Goal: Use online tool/utility: Utilize a website feature to perform a specific function

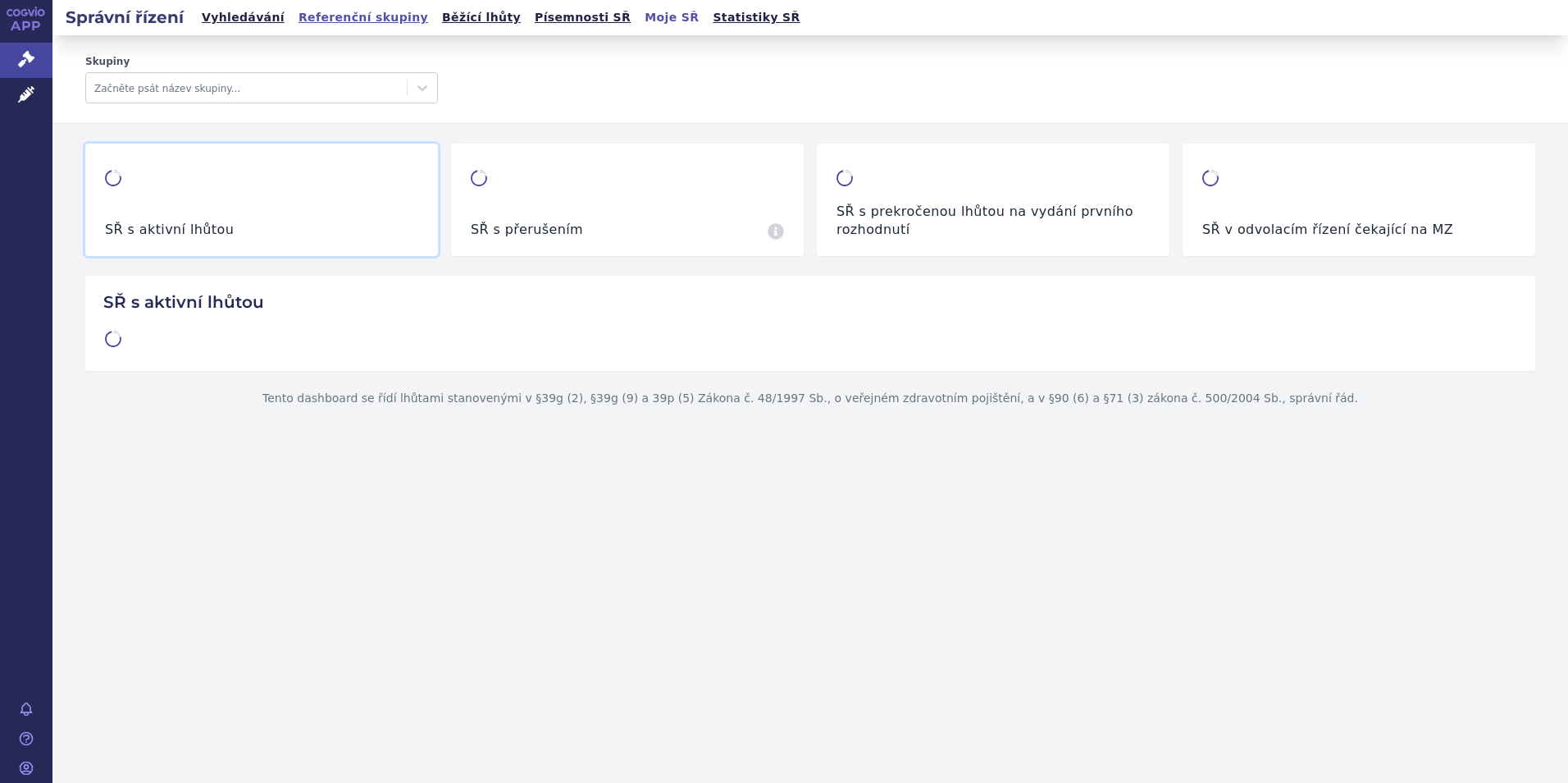
click at [309, 16] on link "Referenční skupiny" at bounding box center [363, 18] width 140 height 23
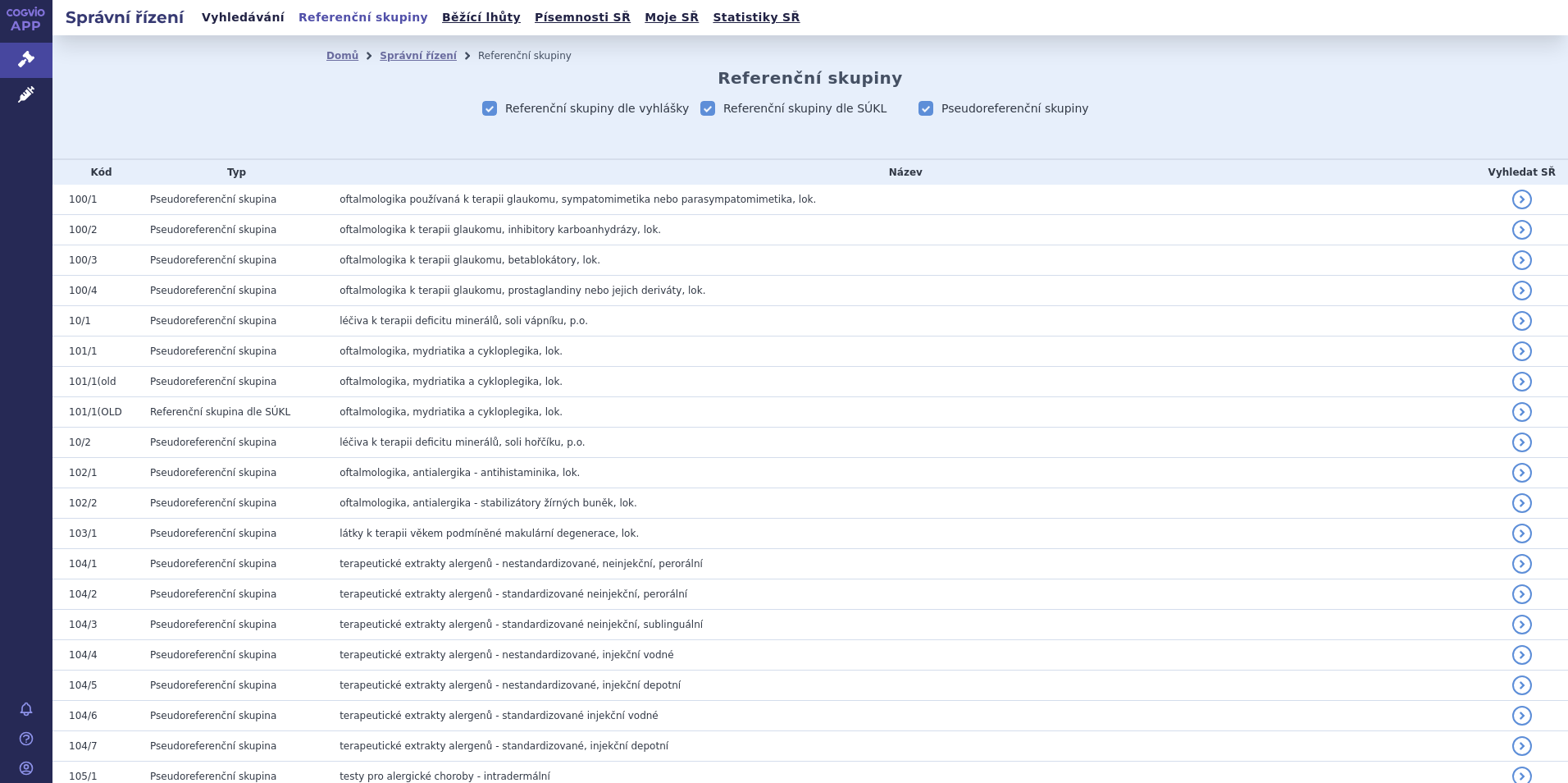
click at [205, 16] on link "Vyhledávání" at bounding box center [243, 18] width 93 height 23
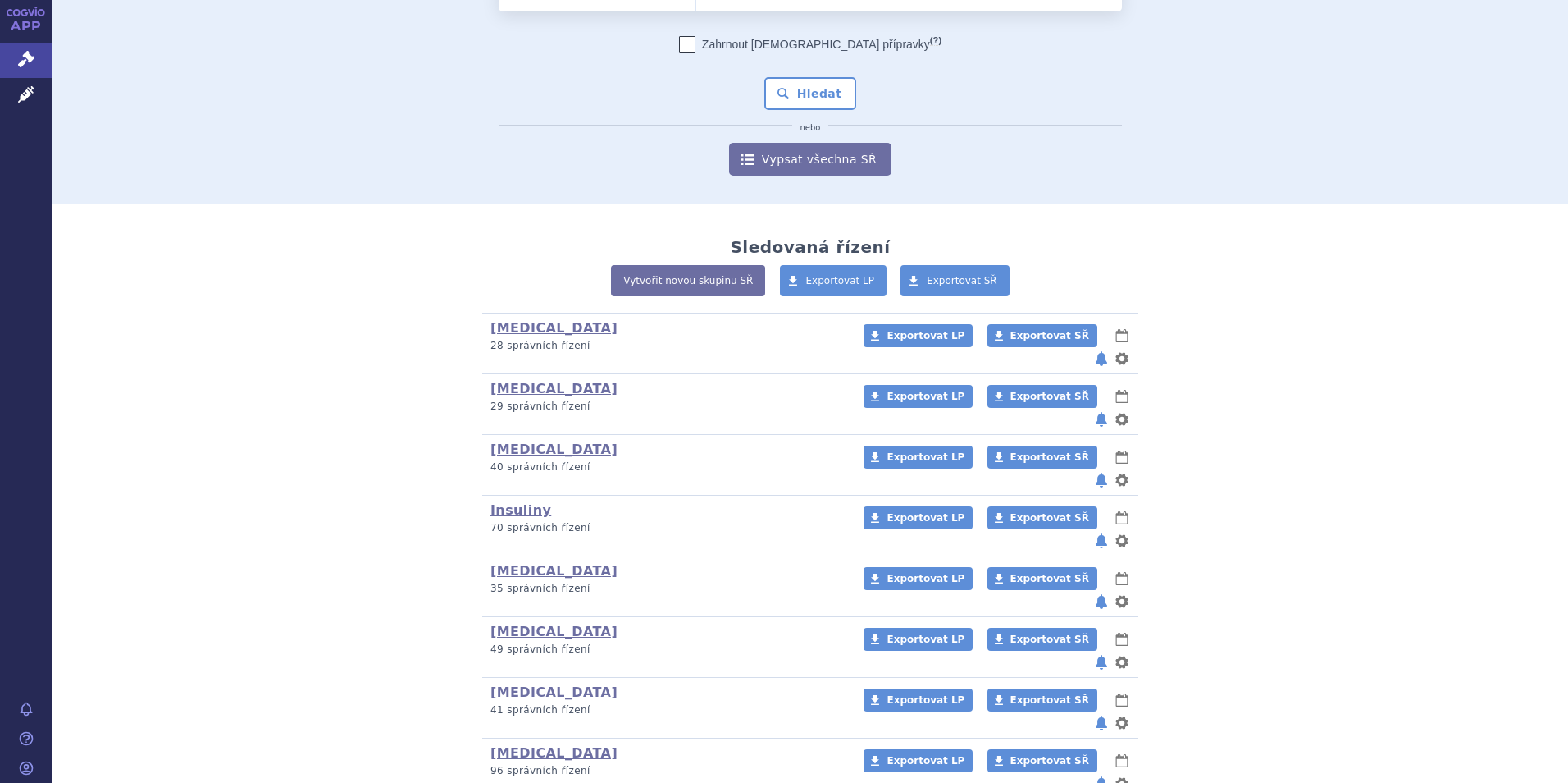
scroll to position [121, 0]
click at [510, 501] on link "Insuliny" at bounding box center [521, 509] width 61 height 16
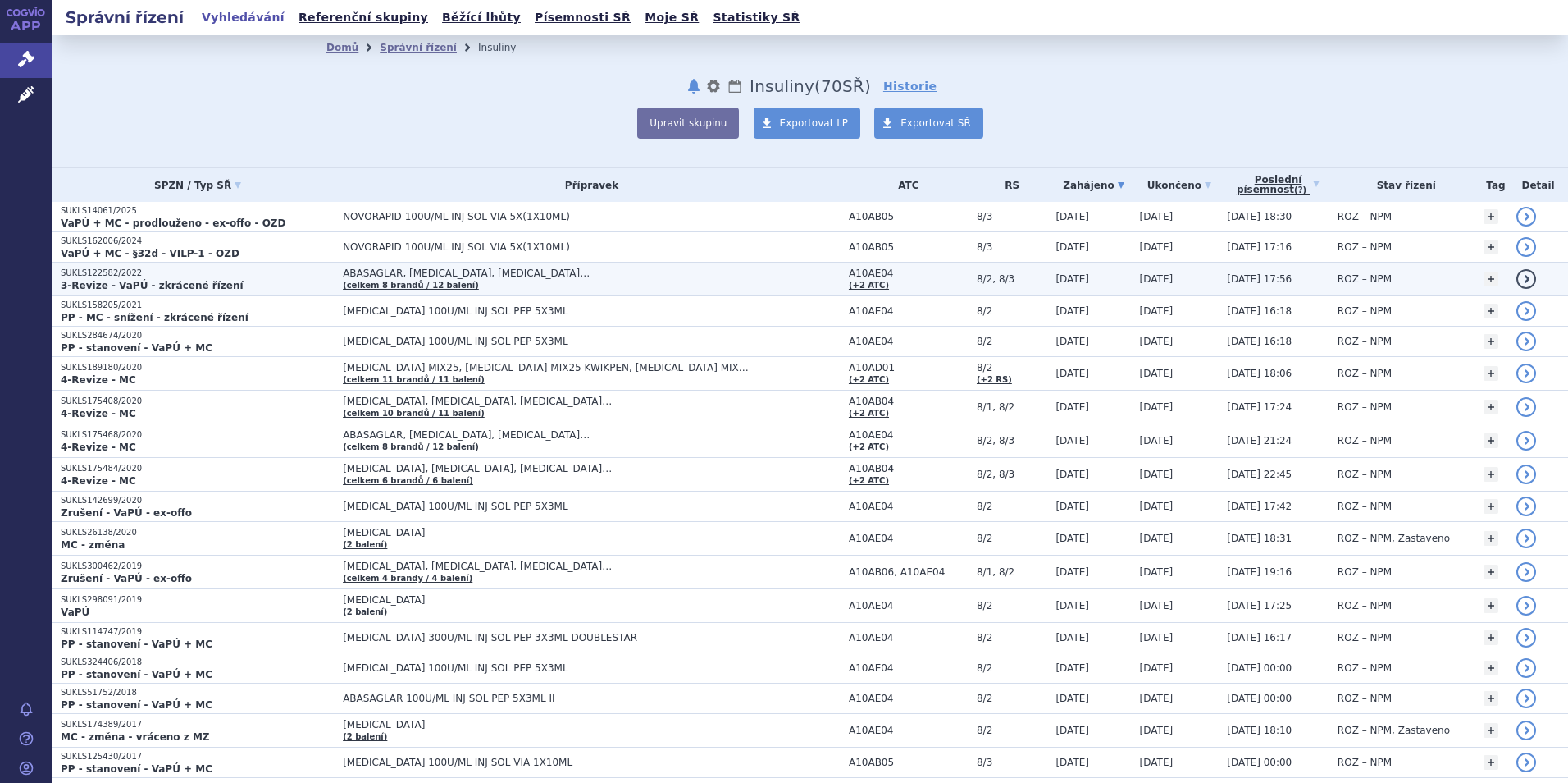
click at [108, 277] on p "SUKLS122582/2022" at bounding box center [198, 273] width 274 height 11
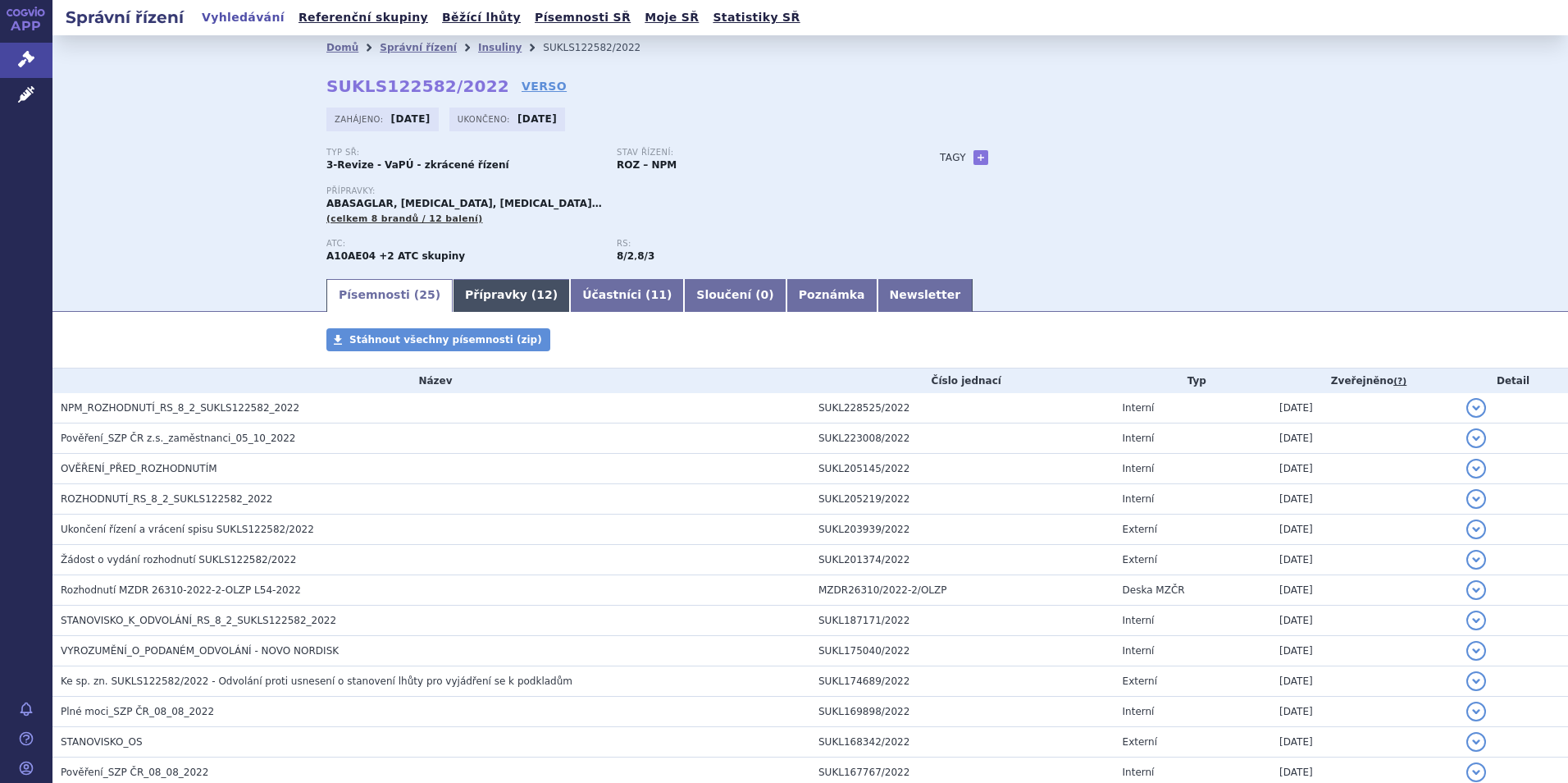
click at [459, 295] on link "Přípravky ( 12 )" at bounding box center [510, 295] width 117 height 33
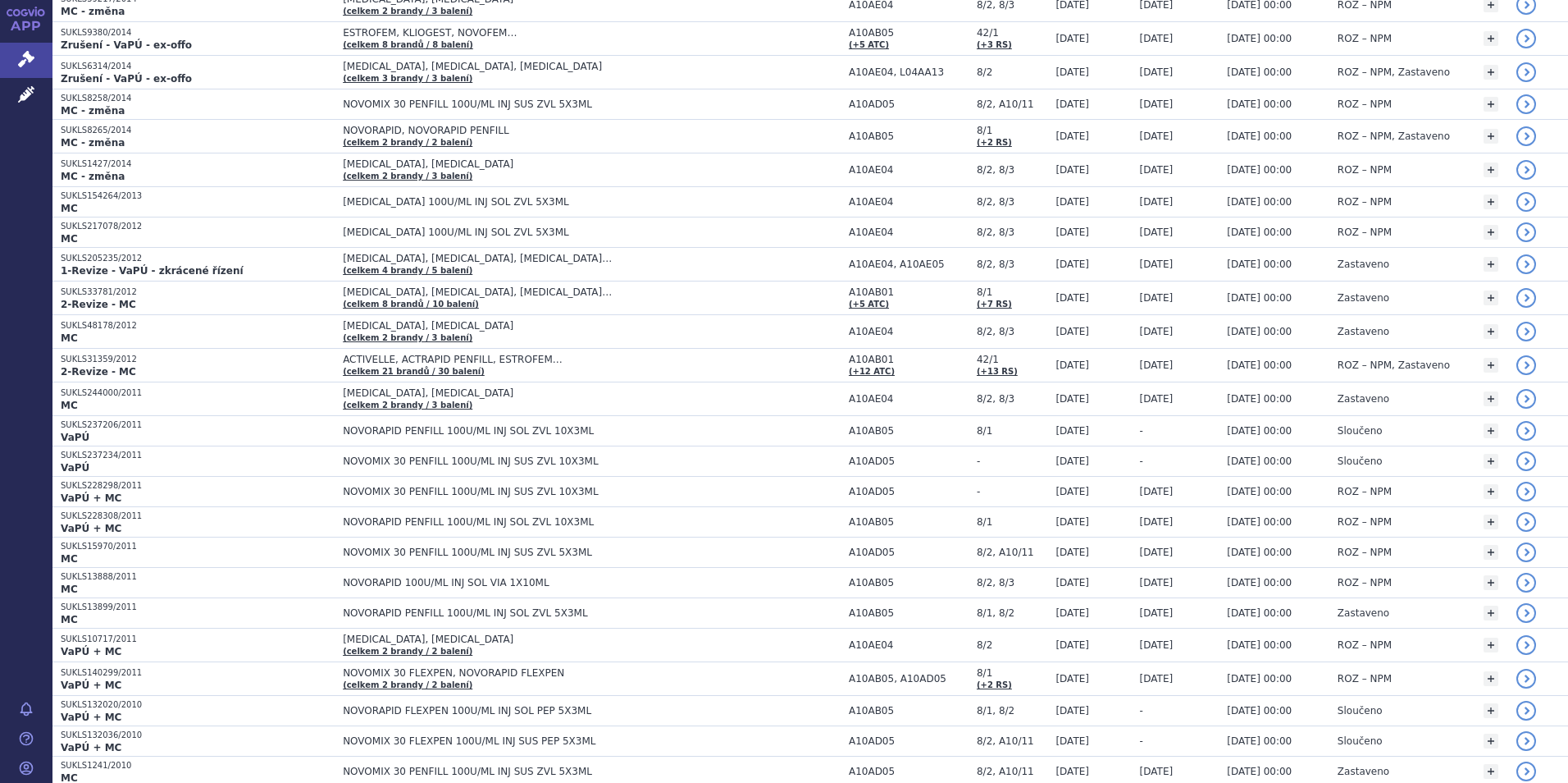
scroll to position [1394, 0]
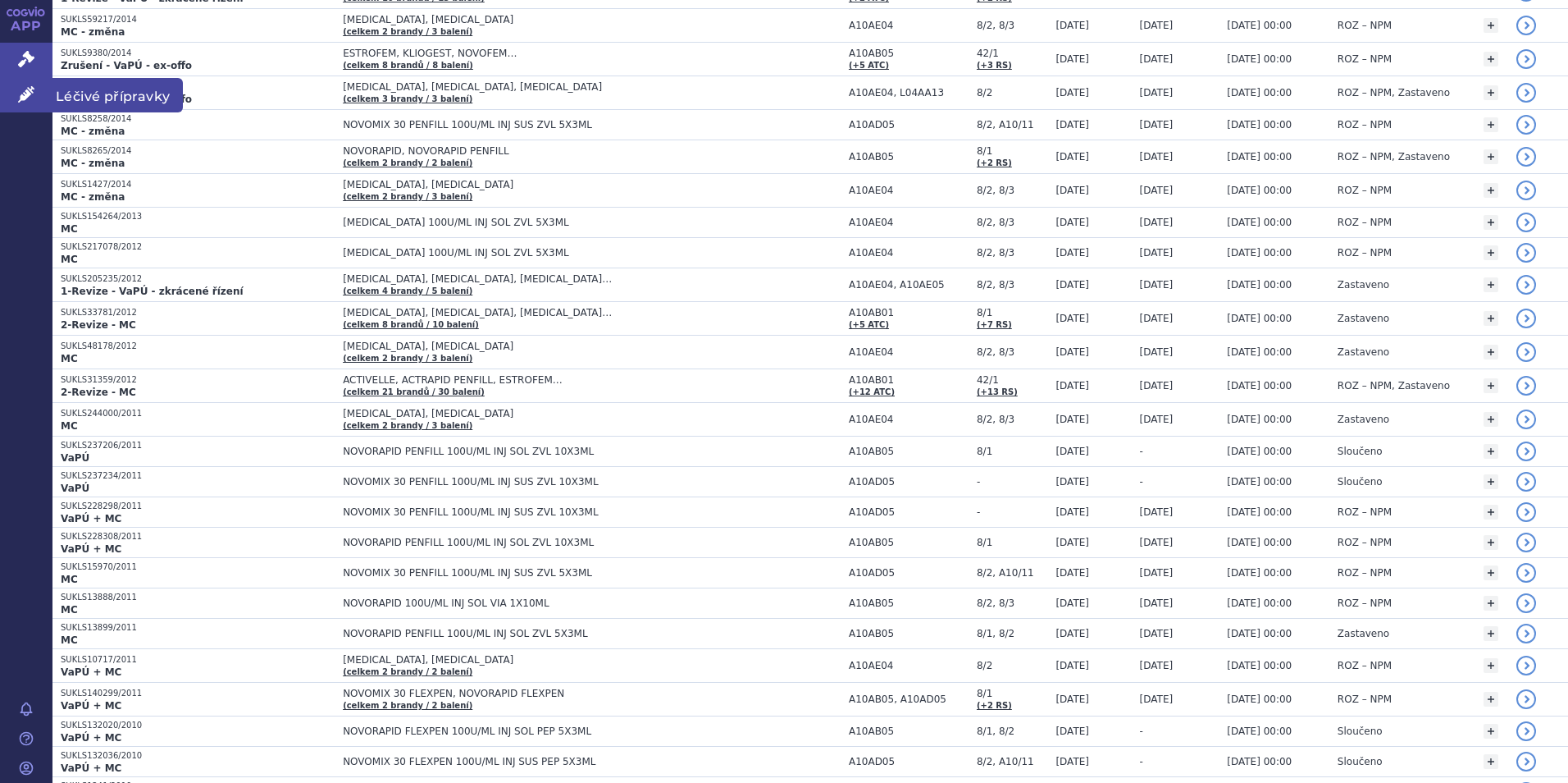
click at [111, 91] on span "Léčivé přípravky" at bounding box center [117, 95] width 130 height 35
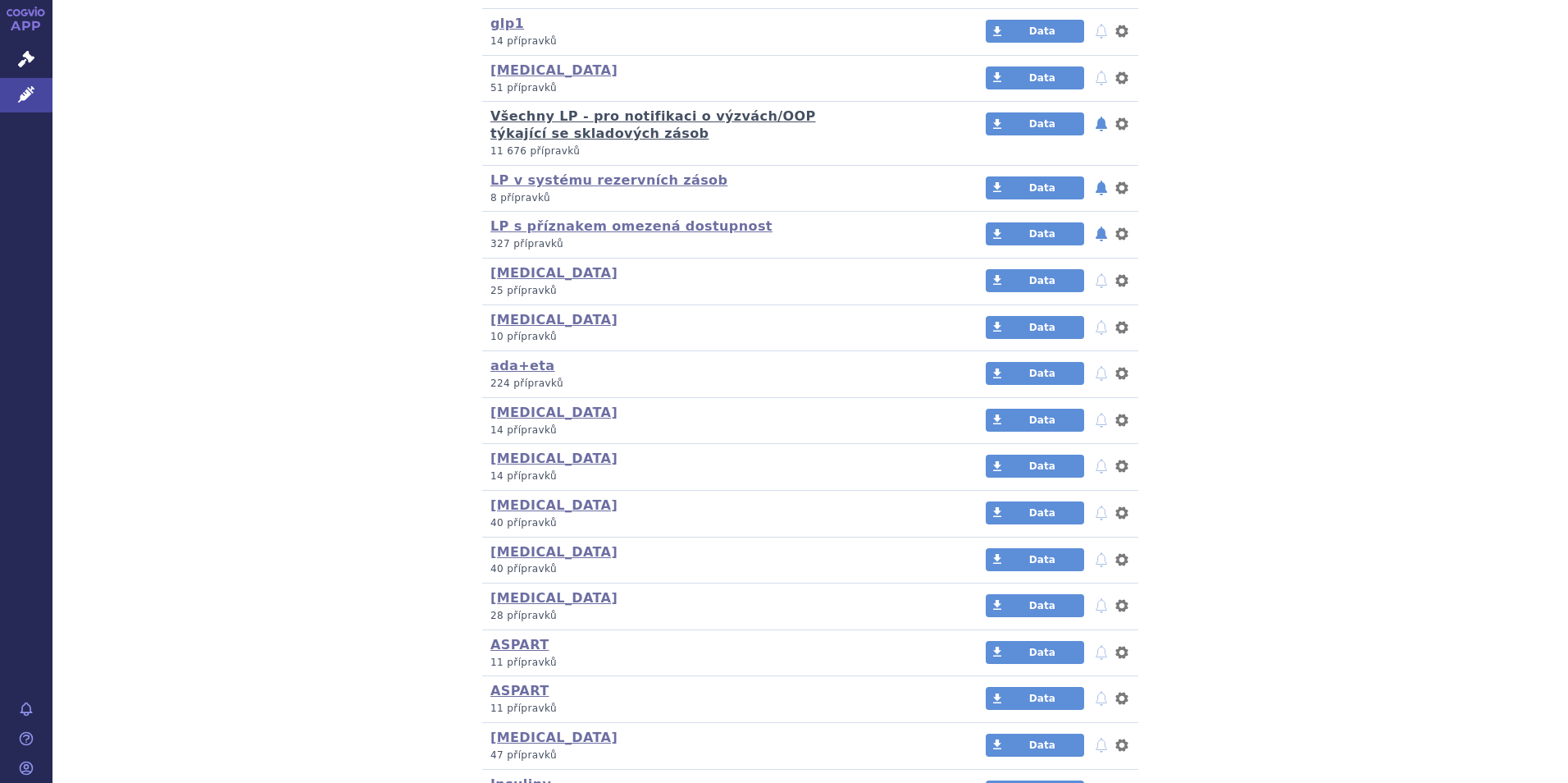
scroll to position [575, 0]
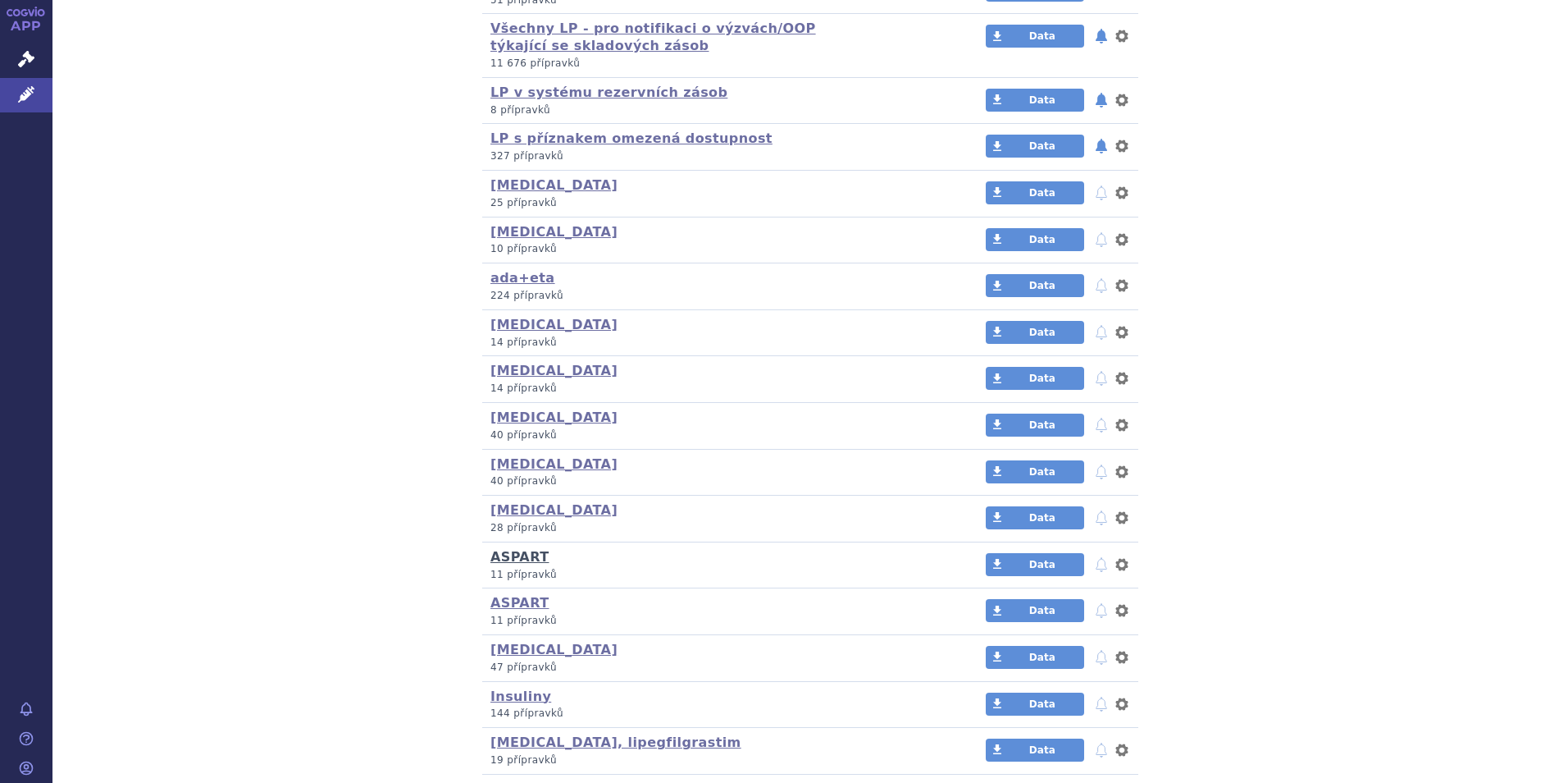
click at [514, 560] on link "ASPART" at bounding box center [520, 557] width 58 height 16
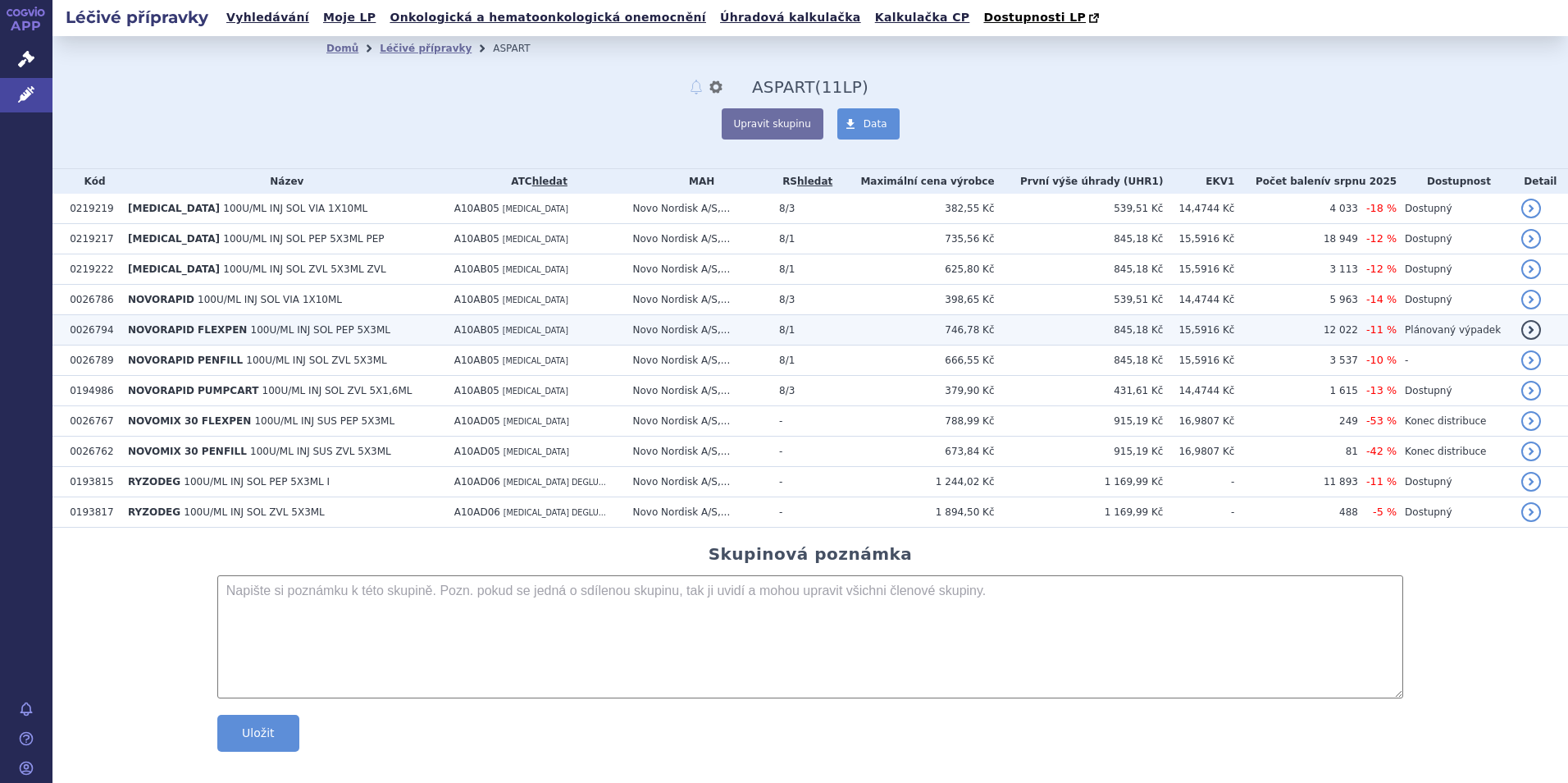
click at [174, 328] on span "NOVORAPID FLEXPEN" at bounding box center [187, 330] width 119 height 11
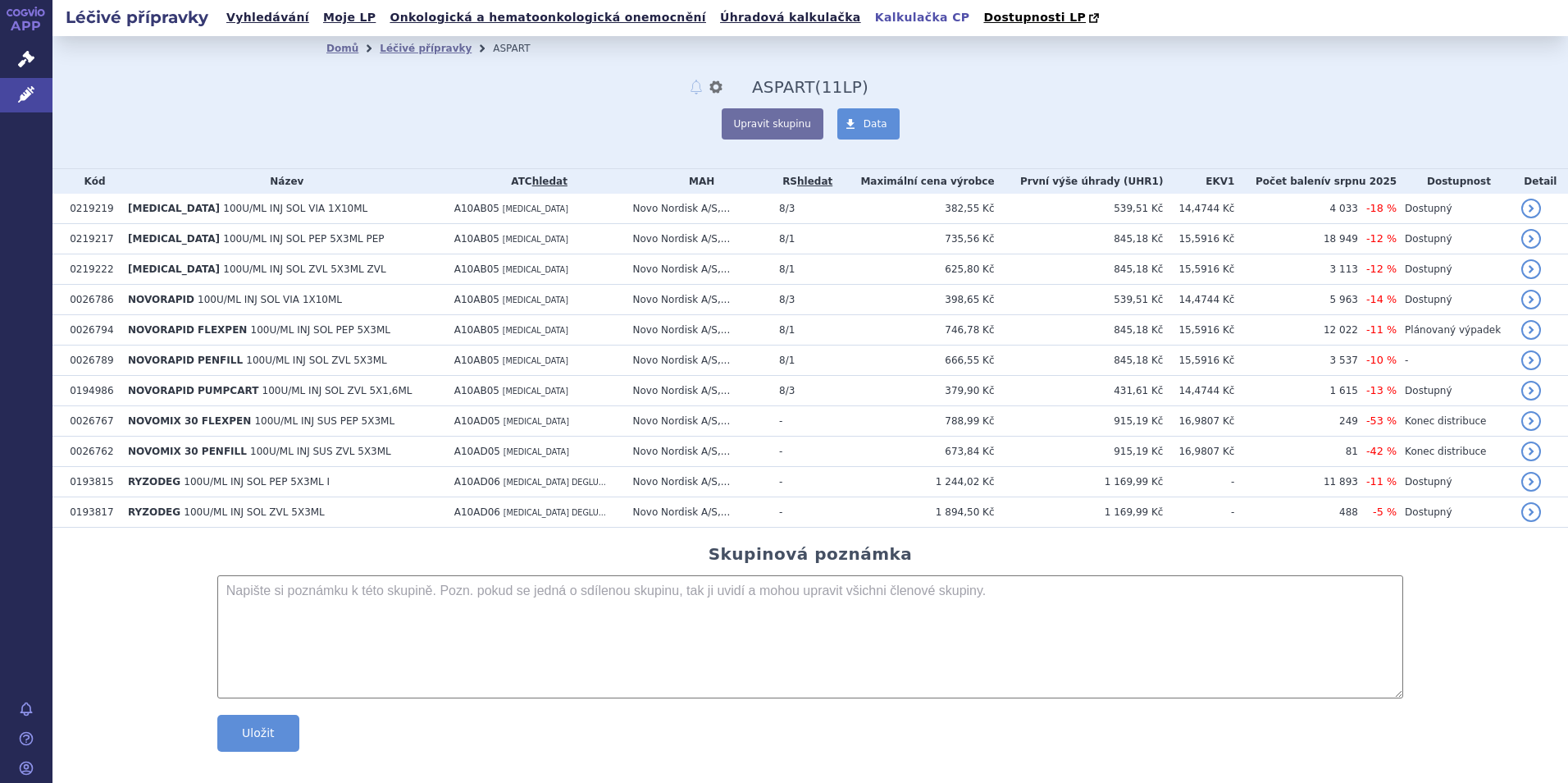
click at [870, 16] on link "Kalkulačka CP" at bounding box center [922, 18] width 105 height 23
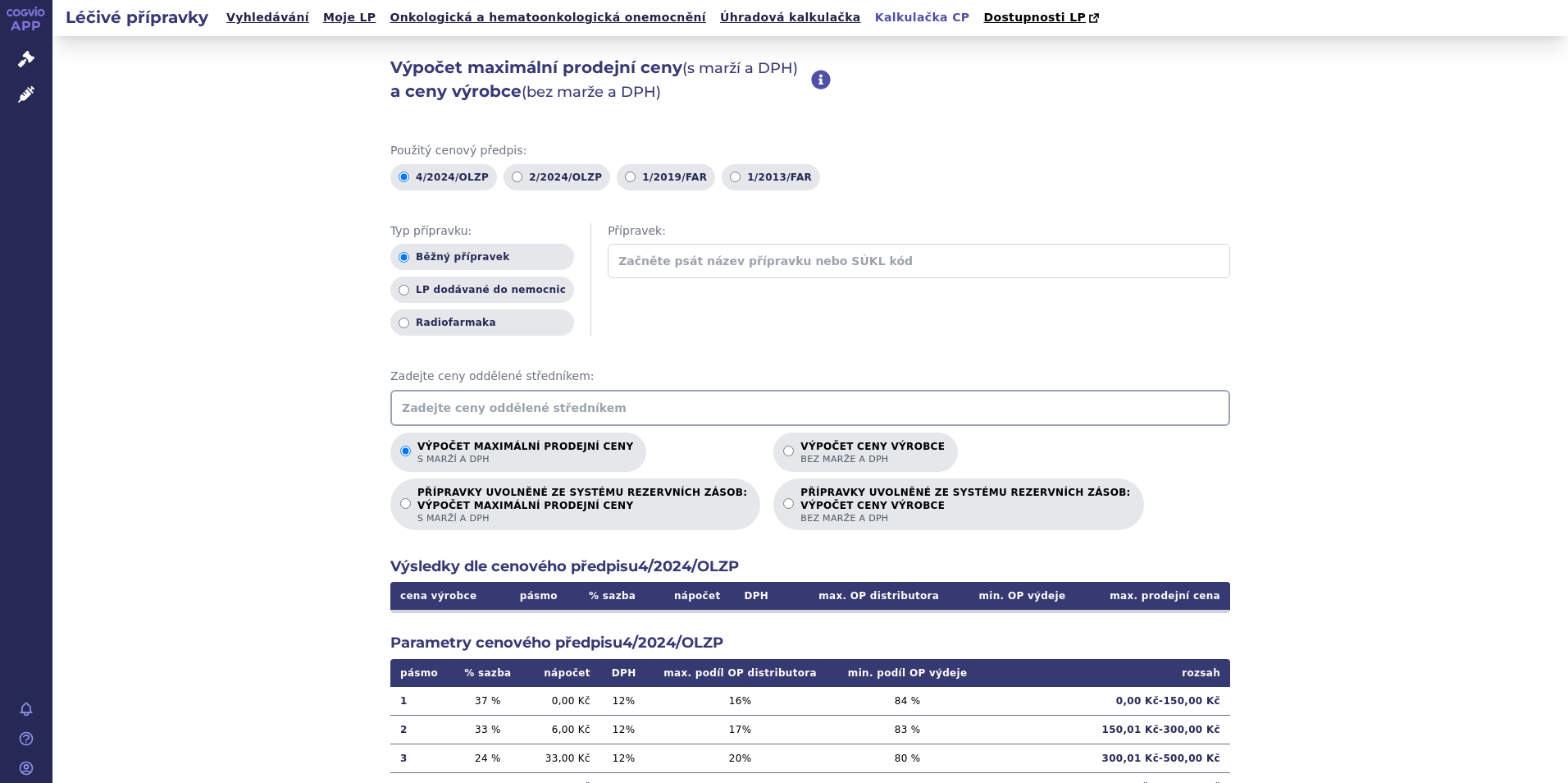
click at [519, 403] on input "text" at bounding box center [810, 407] width 840 height 36
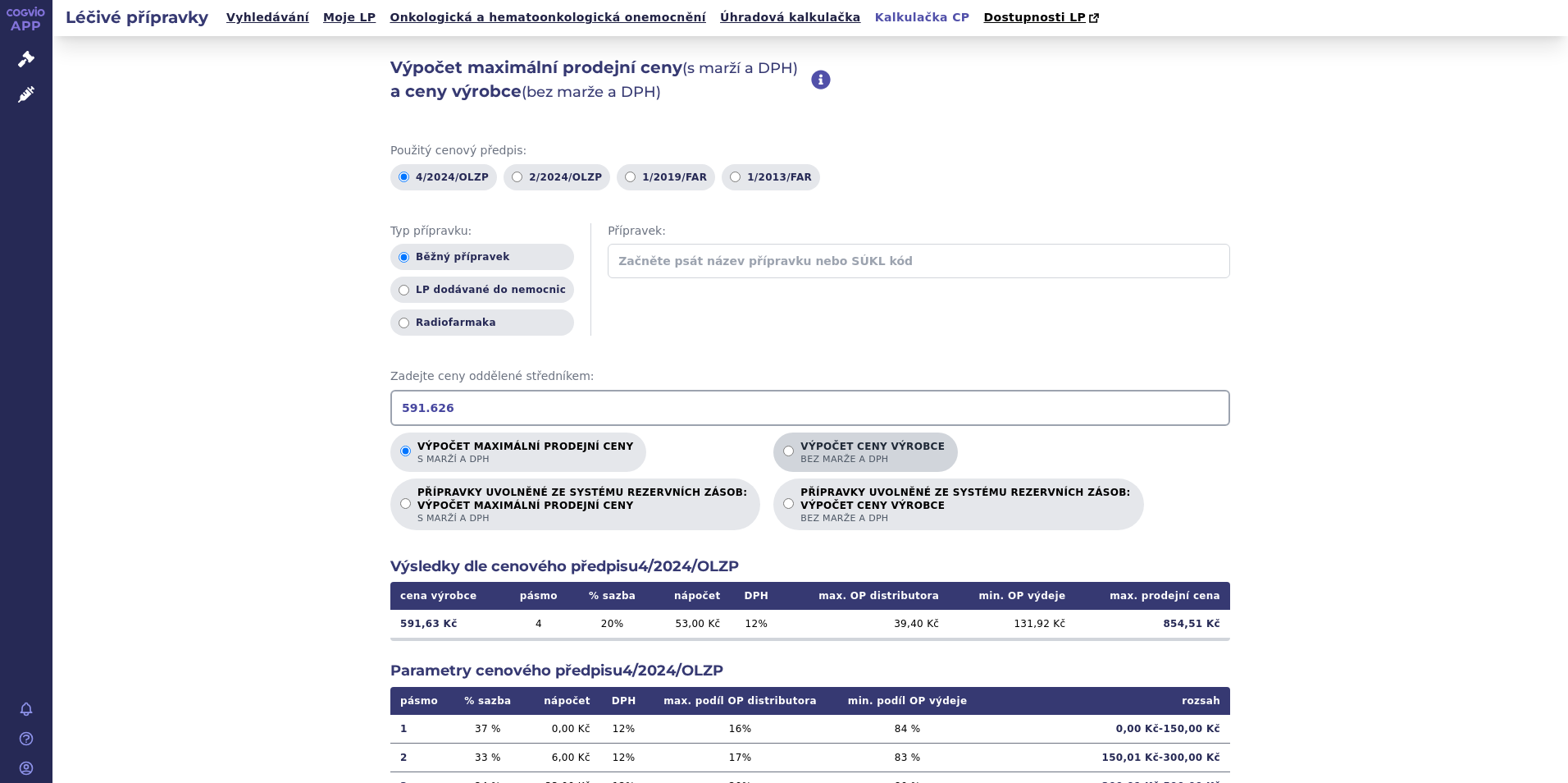
type input "591.626"
click at [773, 454] on label "Výpočet ceny výrobce bez marže a DPH" at bounding box center [865, 453] width 185 height 39
click at [783, 454] on input "Výpočet ceny výrobce bez marže a DPH" at bounding box center [787, 450] width 10 height 10
radio input "true"
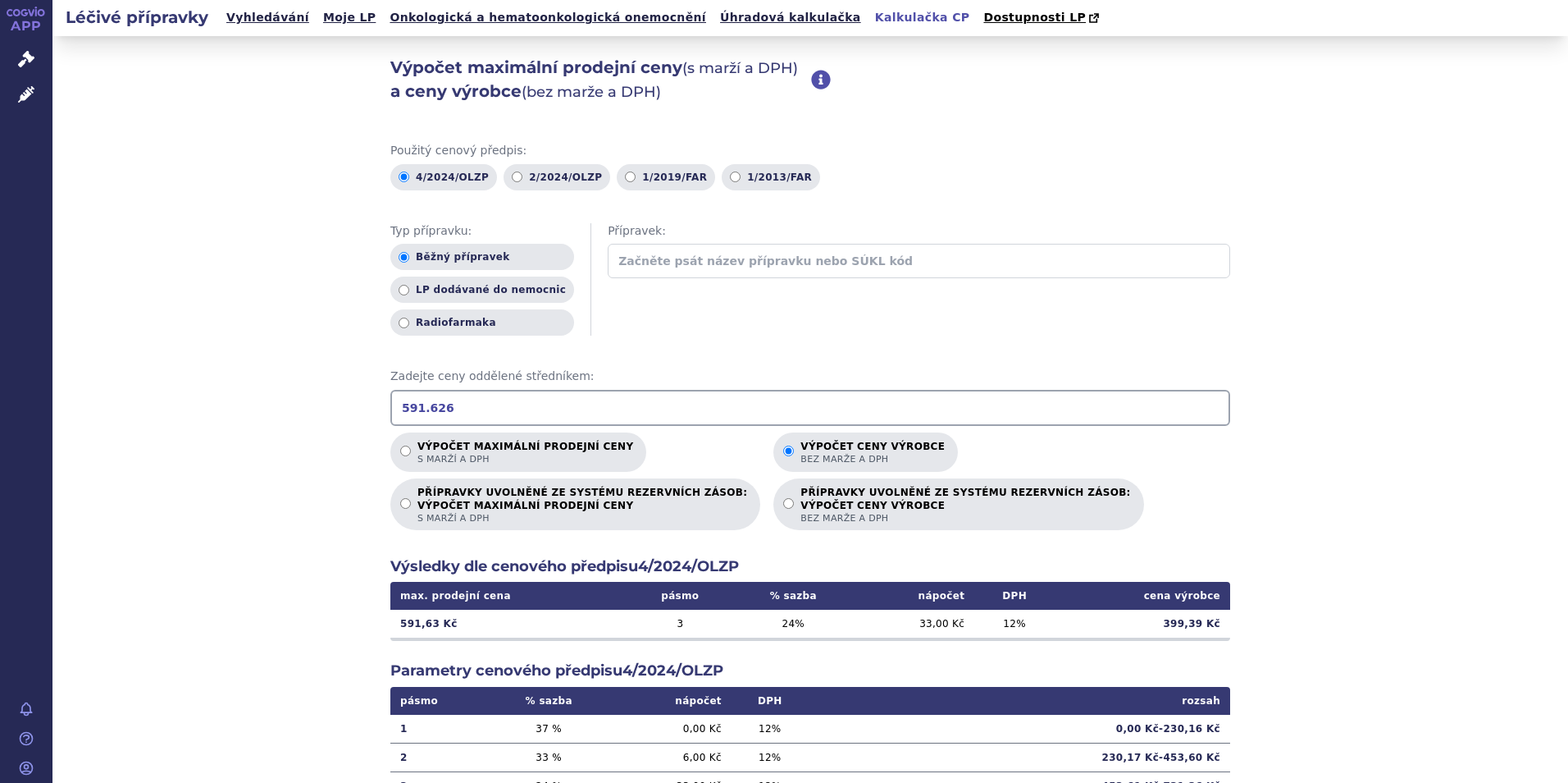
click at [1286, 469] on div "Výpočet maximální prodejní ceny (s marží a DPH) a ceny výrobce (bez marže a DPH…" at bounding box center [810, 514] width 1515 height 958
drag, startPoint x: 458, startPoint y: 414, endPoint x: 361, endPoint y: 395, distance: 98.8
click at [361, 395] on div "Výpočet maximální prodejní ceny (s marží a DPH) a ceny výrobce (bez marže a DPH…" at bounding box center [810, 514] width 1515 height 958
type input "546"
click at [400, 453] on input "Výpočet maximální prodejní ceny s marží a DPH" at bounding box center [404, 450] width 10 height 10
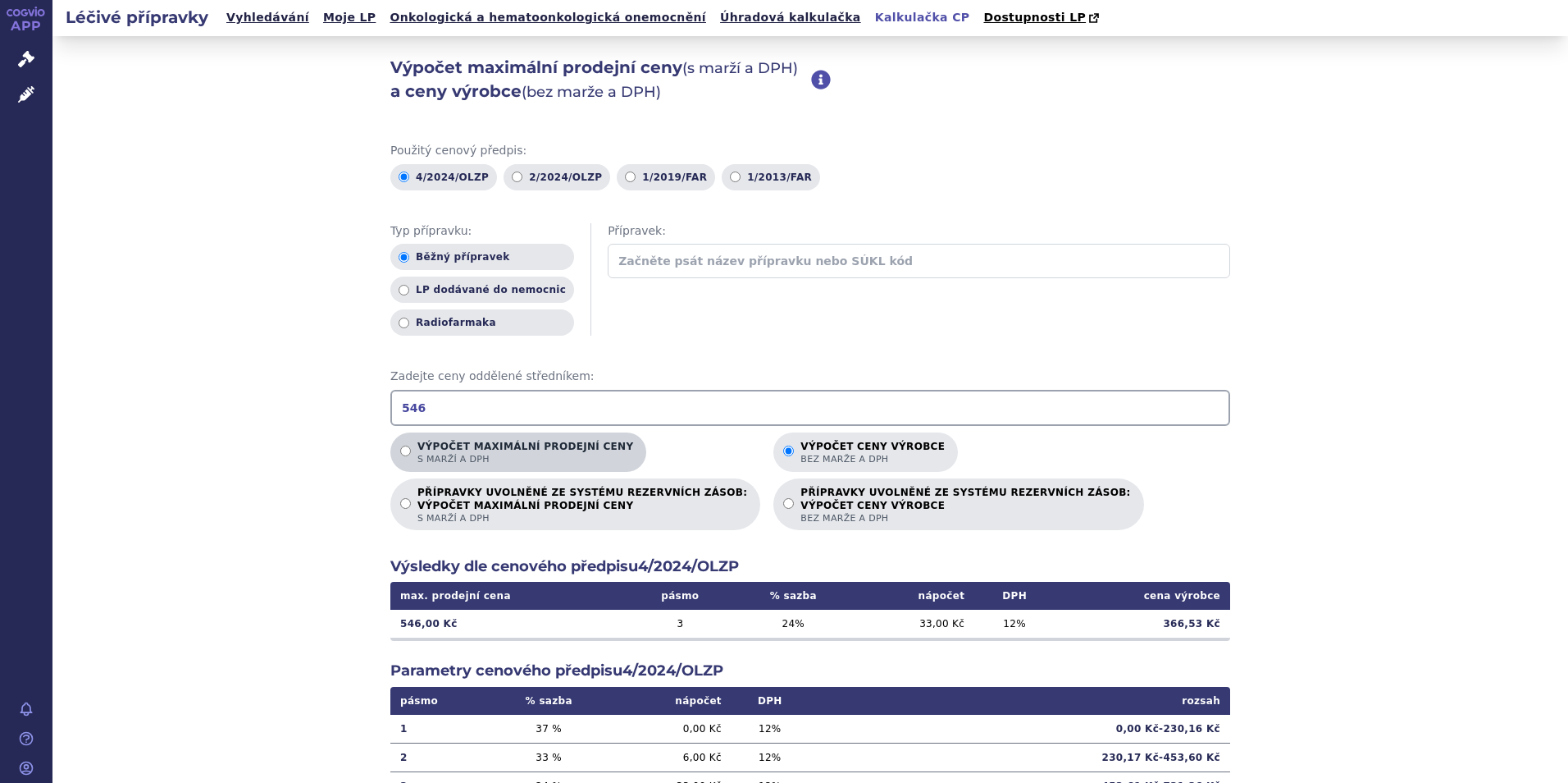
radio input "true"
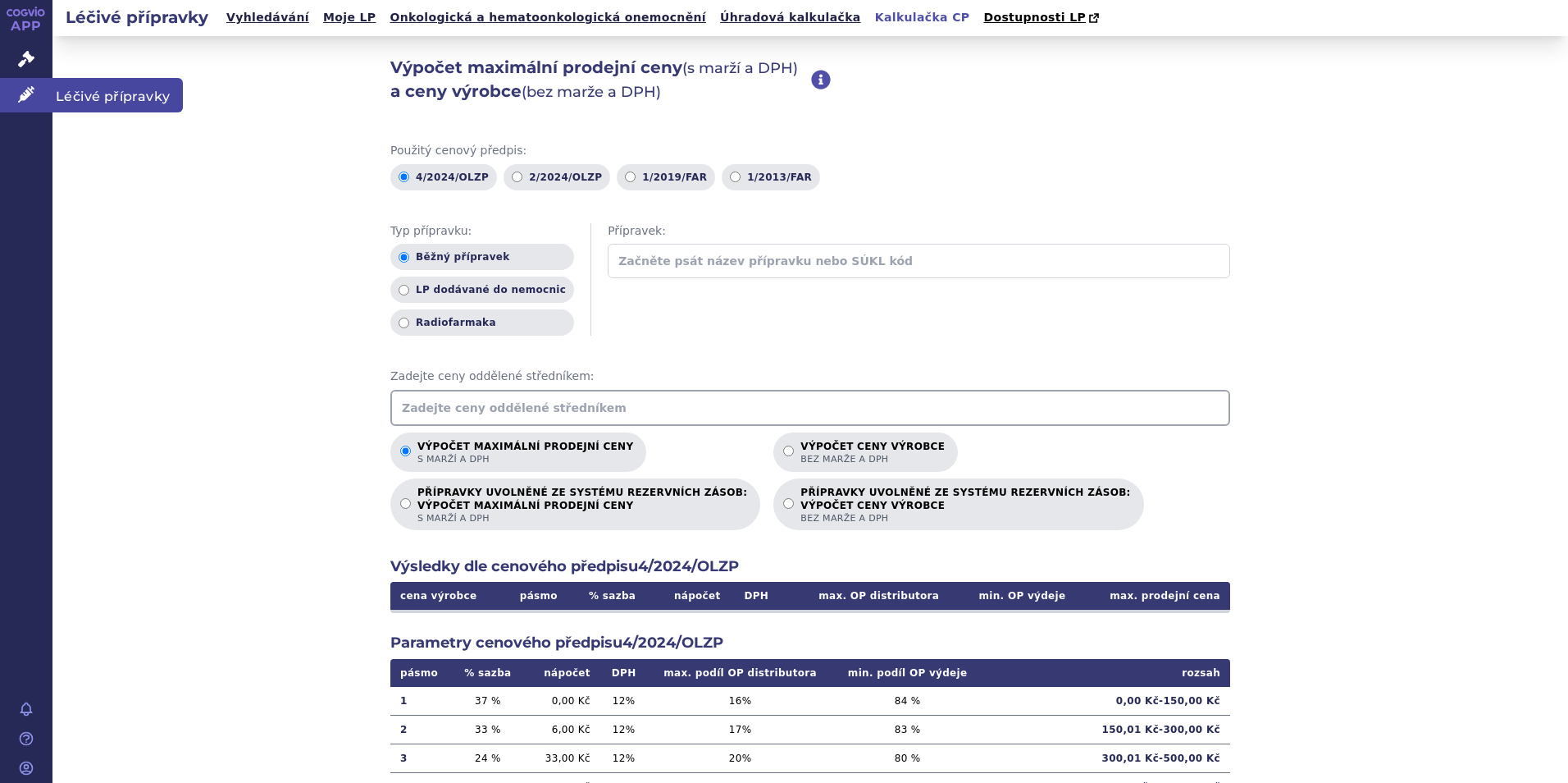
click at [118, 94] on span "Léčivé přípravky" at bounding box center [117, 95] width 130 height 35
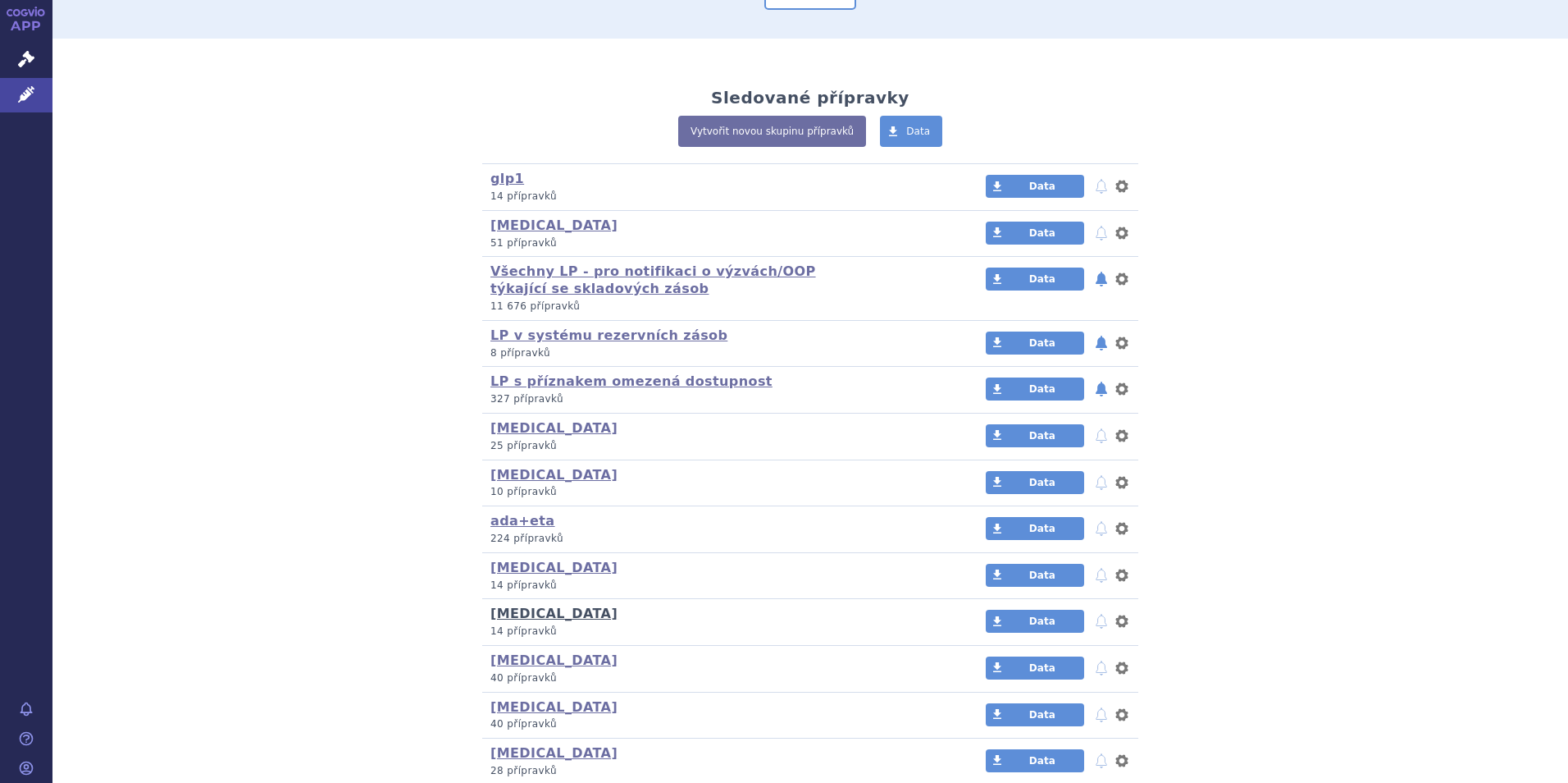
scroll to position [410, 0]
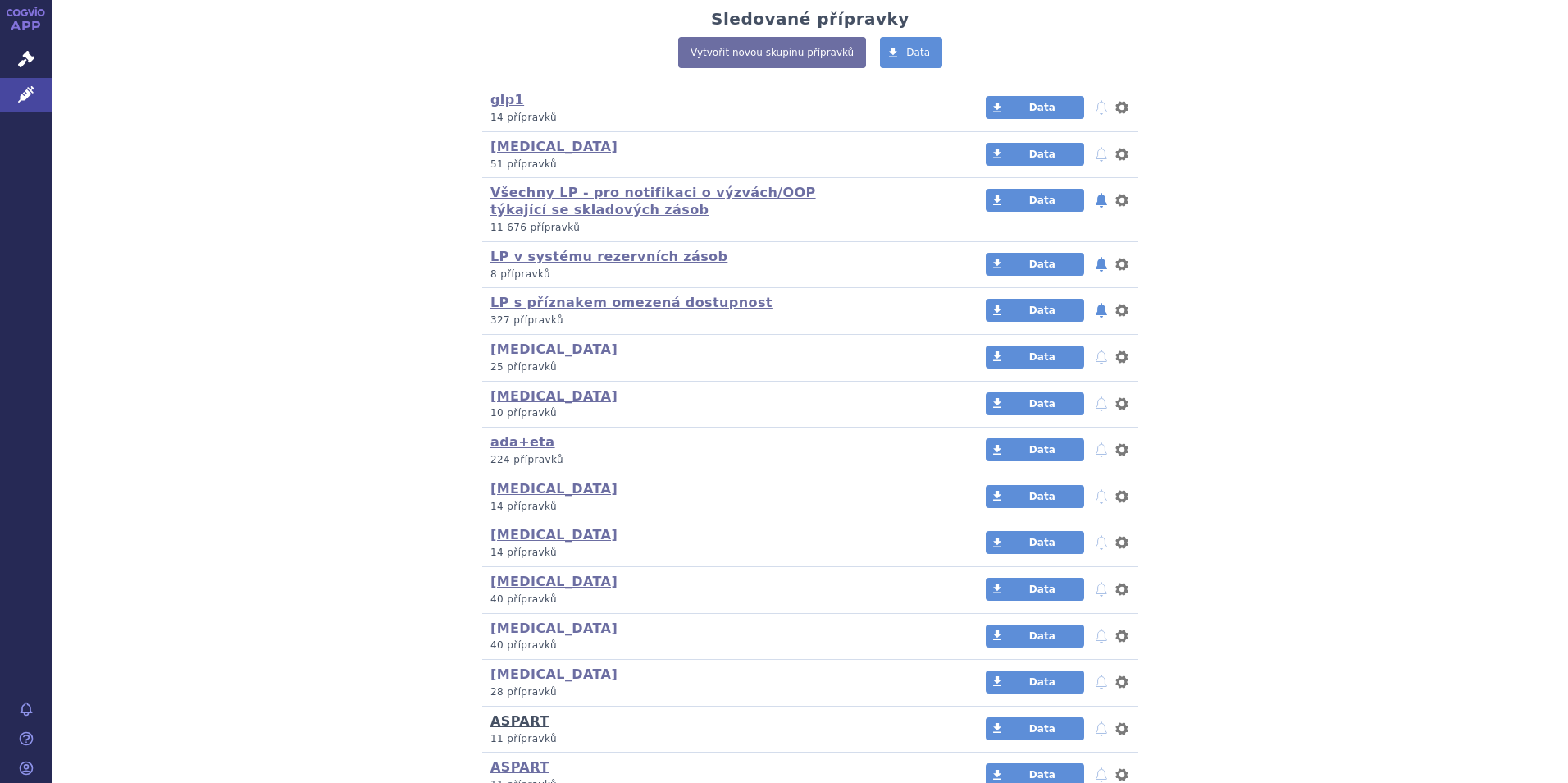
click at [521, 719] on link "ASPART" at bounding box center [520, 720] width 58 height 16
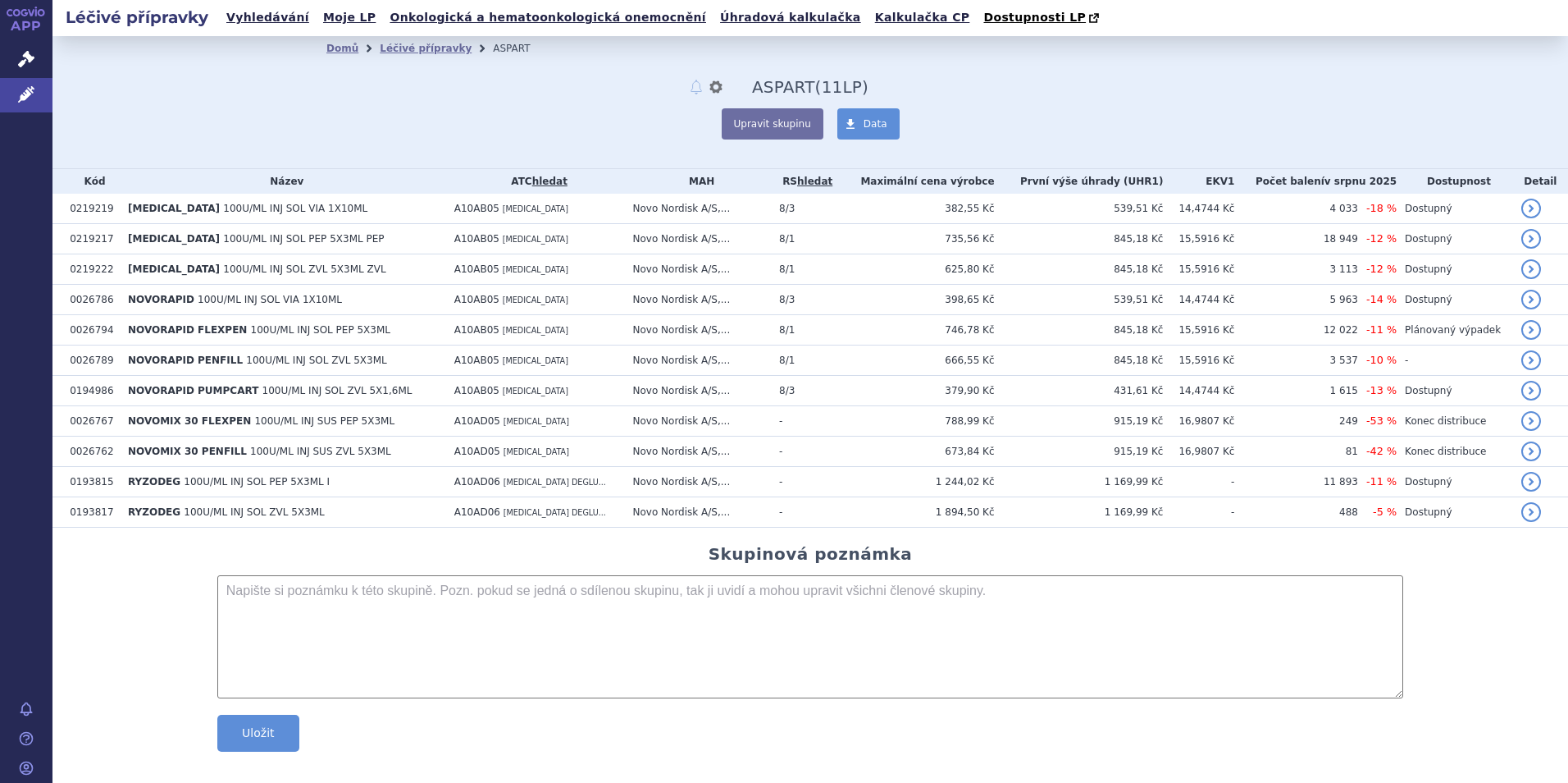
click at [1042, 76] on div "Domů Léčivé přípravky ASPART notifikace nastavení Přejmenovat Smazat ASPART (be…" at bounding box center [810, 100] width 967 height 79
drag, startPoint x: 783, startPoint y: 20, endPoint x: 774, endPoint y: 24, distance: 9.8
click at [870, 20] on link "Kalkulačka CP" at bounding box center [922, 18] width 105 height 23
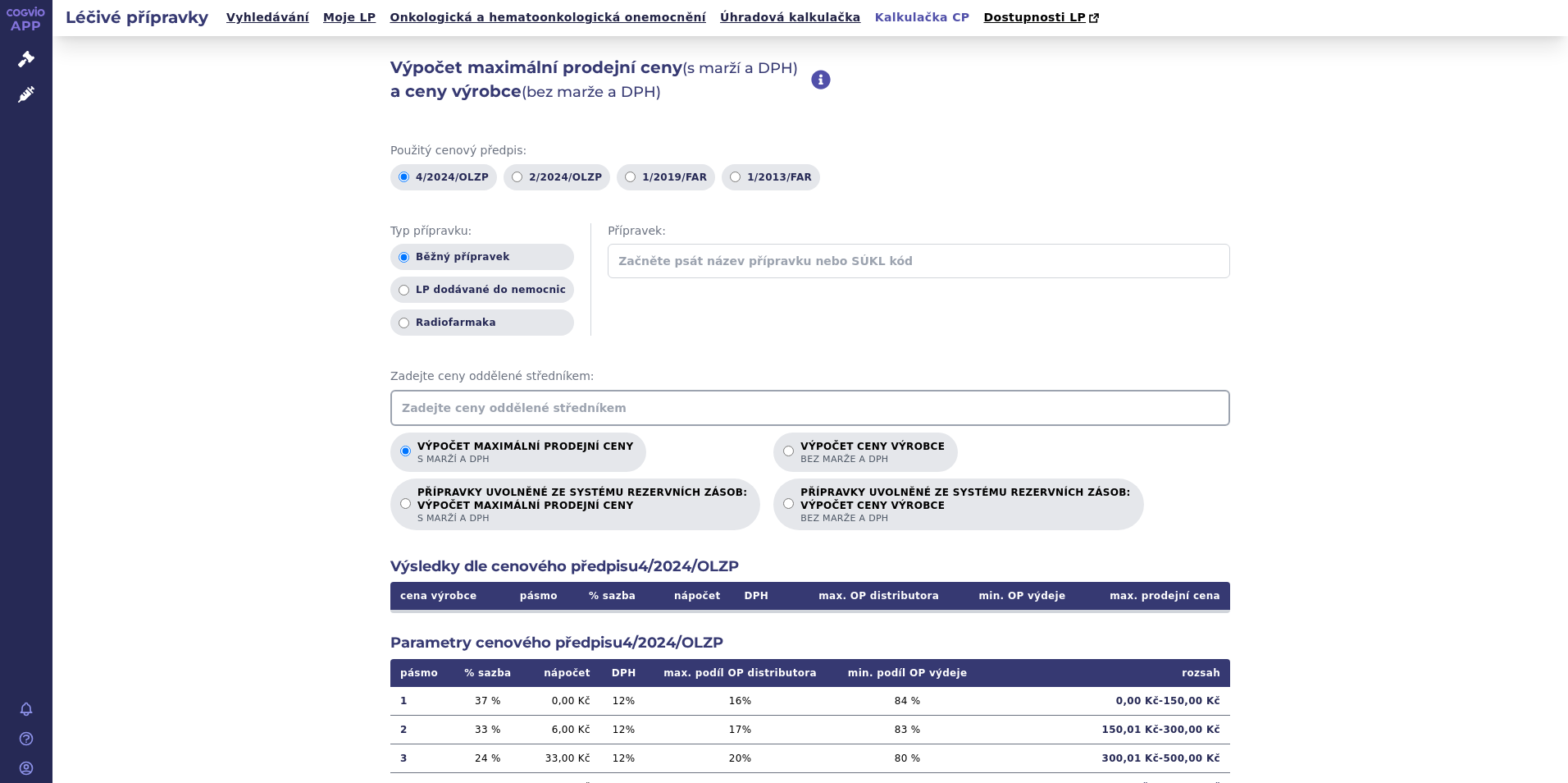
click at [505, 412] on input "text" at bounding box center [810, 407] width 840 height 36
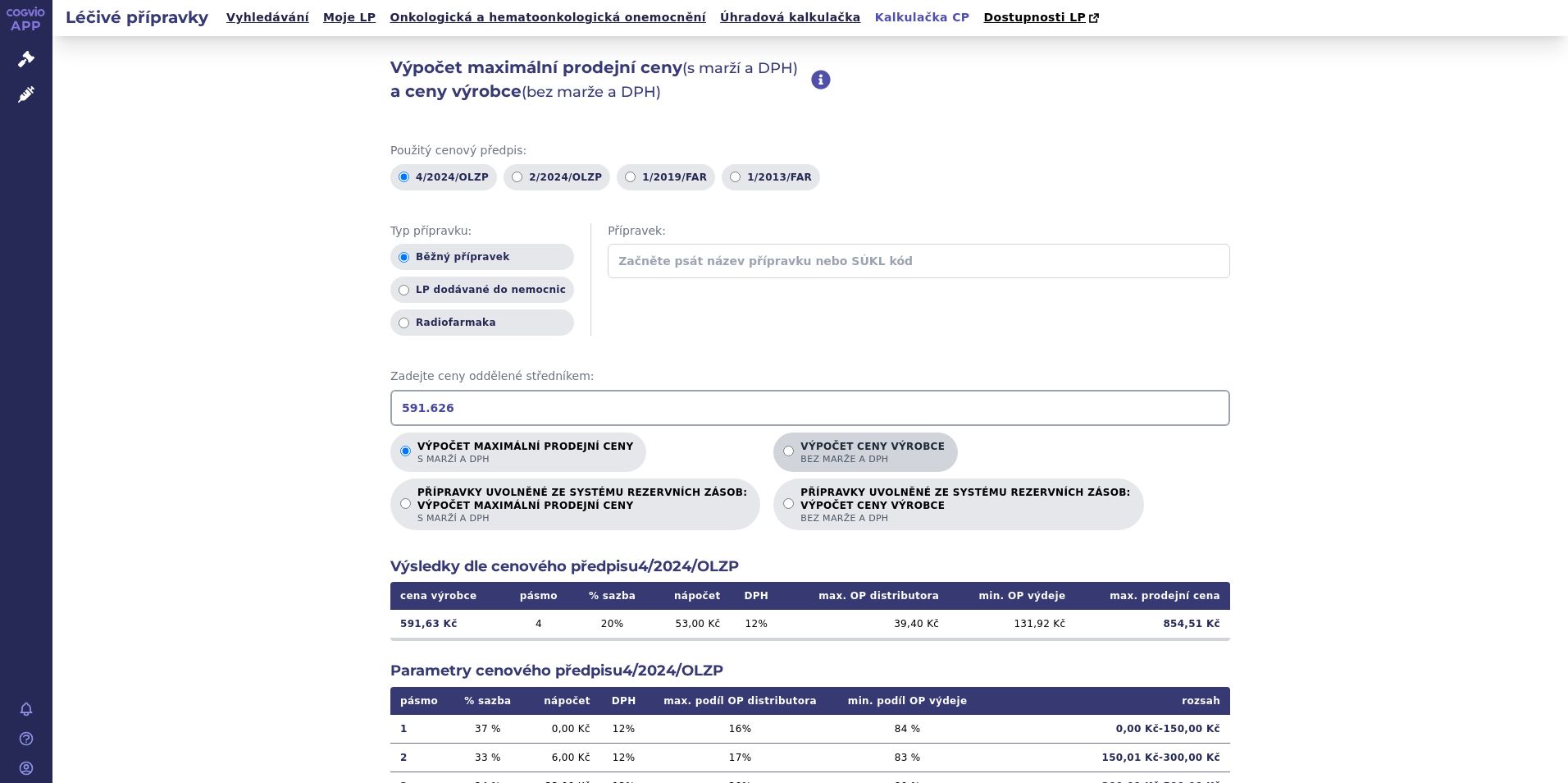
type input "591.626"
click at [783, 453] on input "Výpočet ceny výrobce bez marže a DPH" at bounding box center [787, 450] width 10 height 10
radio input "true"
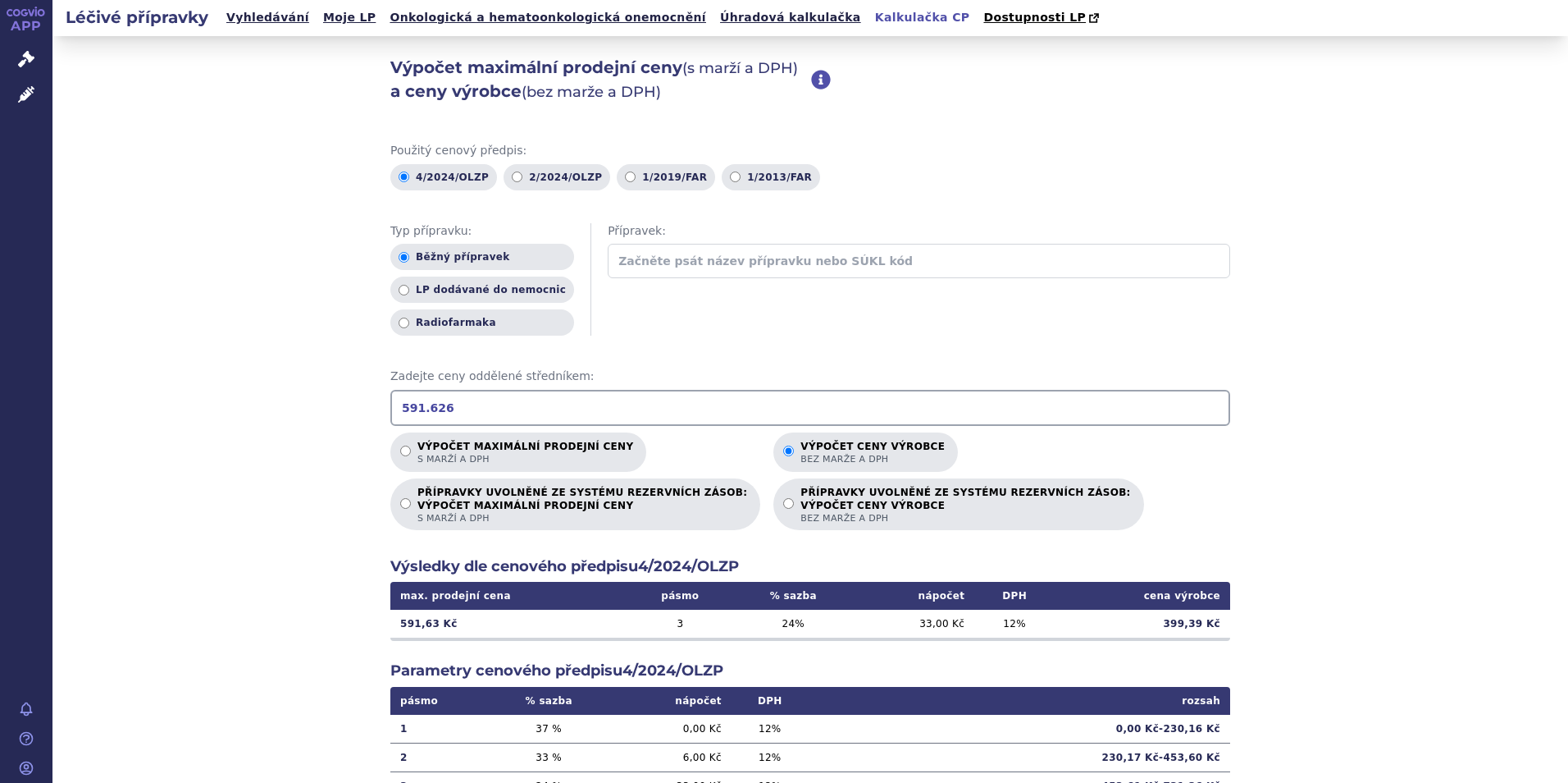
drag, startPoint x: 528, startPoint y: 415, endPoint x: 379, endPoint y: 413, distance: 149.0
click at [379, 413] on div "Výpočet maximální prodejní ceny (s marží a DPH) a ceny výrobce (bez marže a DPH…" at bounding box center [810, 514] width 1515 height 958
type input "546"
click at [401, 451] on input "Výpočet maximální prodejní ceny s marží a DPH" at bounding box center [404, 450] width 10 height 10
radio input "true"
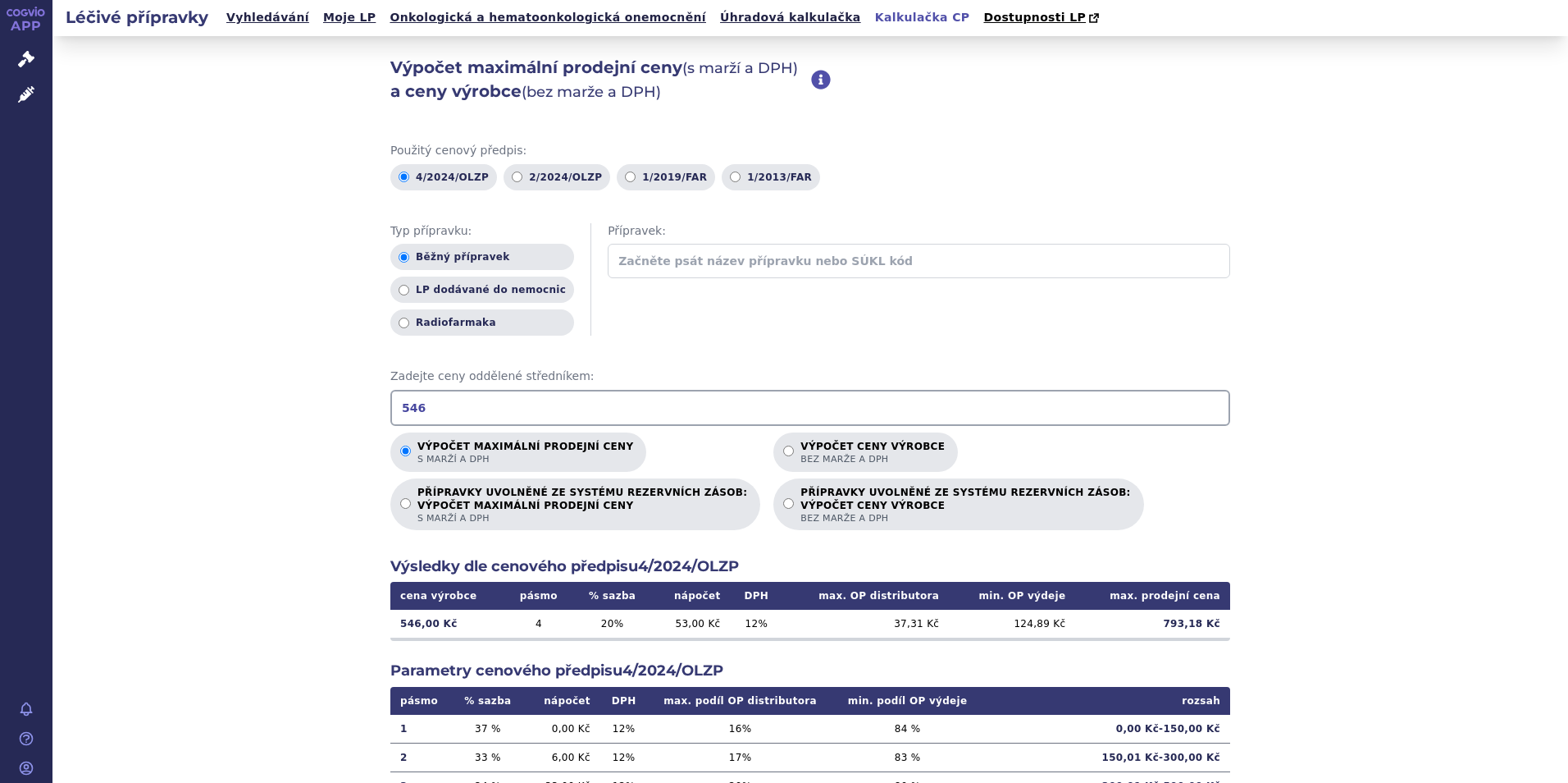
drag, startPoint x: 443, startPoint y: 401, endPoint x: 372, endPoint y: 410, distance: 71.6
click at [364, 410] on div "Výpočet maximální prodejní ceny (s marží a DPH) a ceny výrobce (bez marže a DPH…" at bounding box center [810, 514] width 1515 height 958
type input "465"
